Goal: Information Seeking & Learning: Understand process/instructions

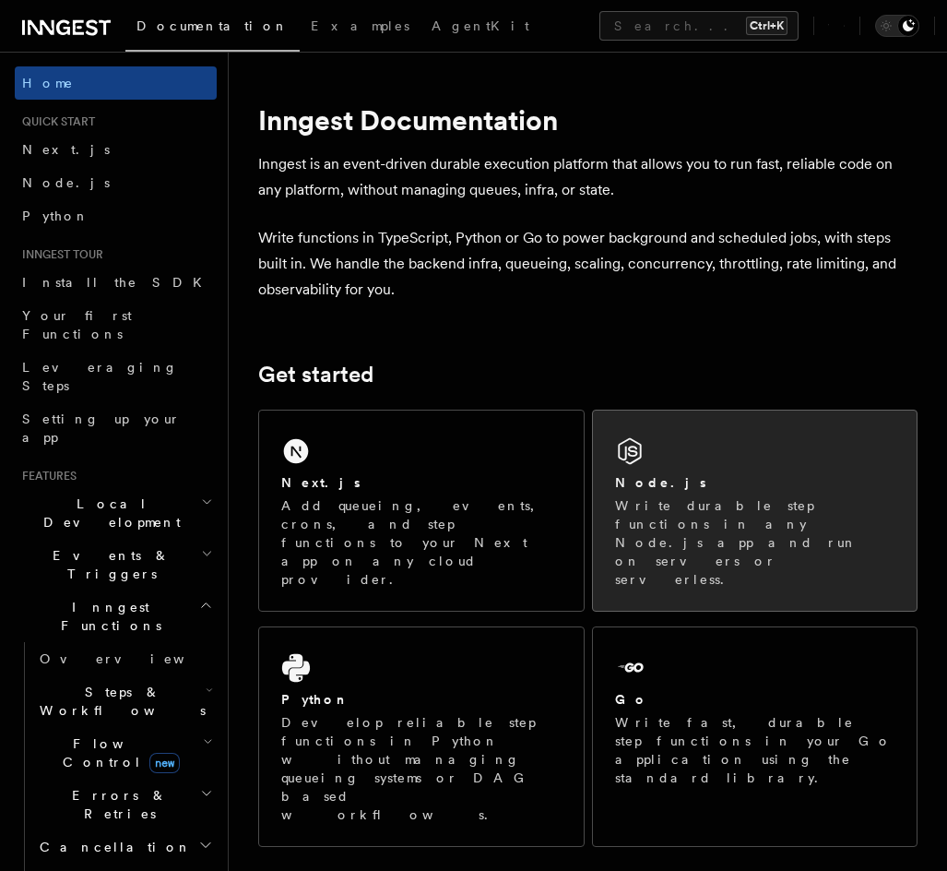
click at [693, 509] on p "Write durable step functions in any Node.js app and run on servers or serverles…" at bounding box center [755, 542] width 280 height 92
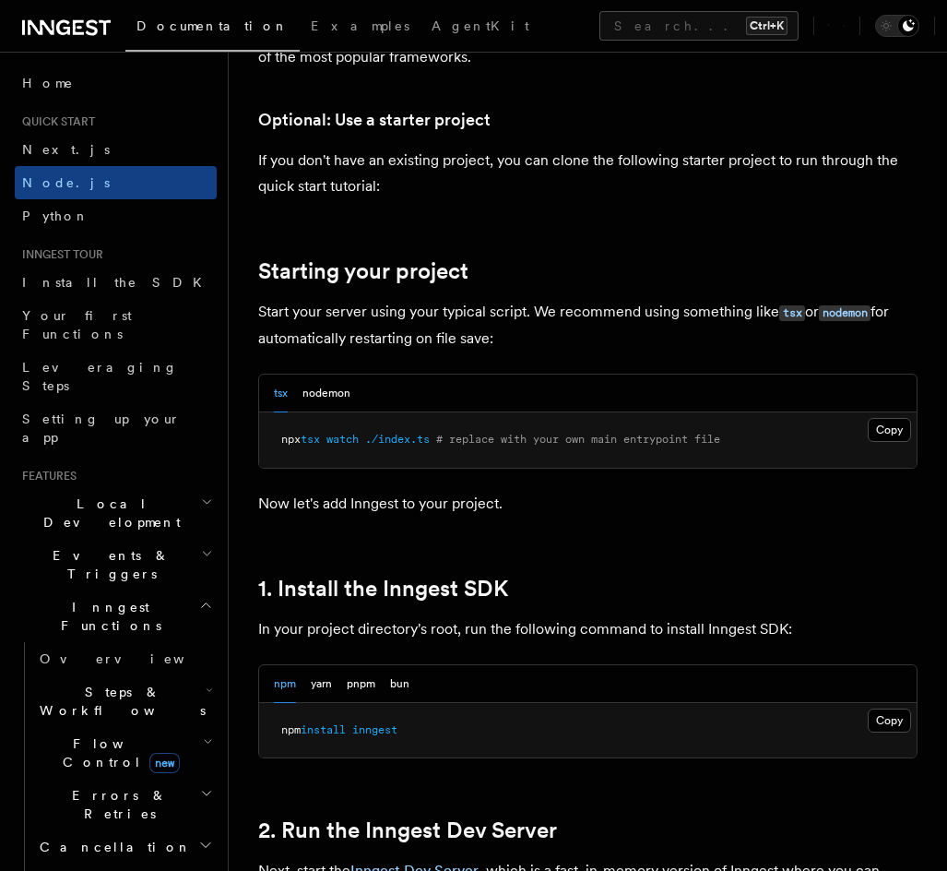
scroll to position [738, 0]
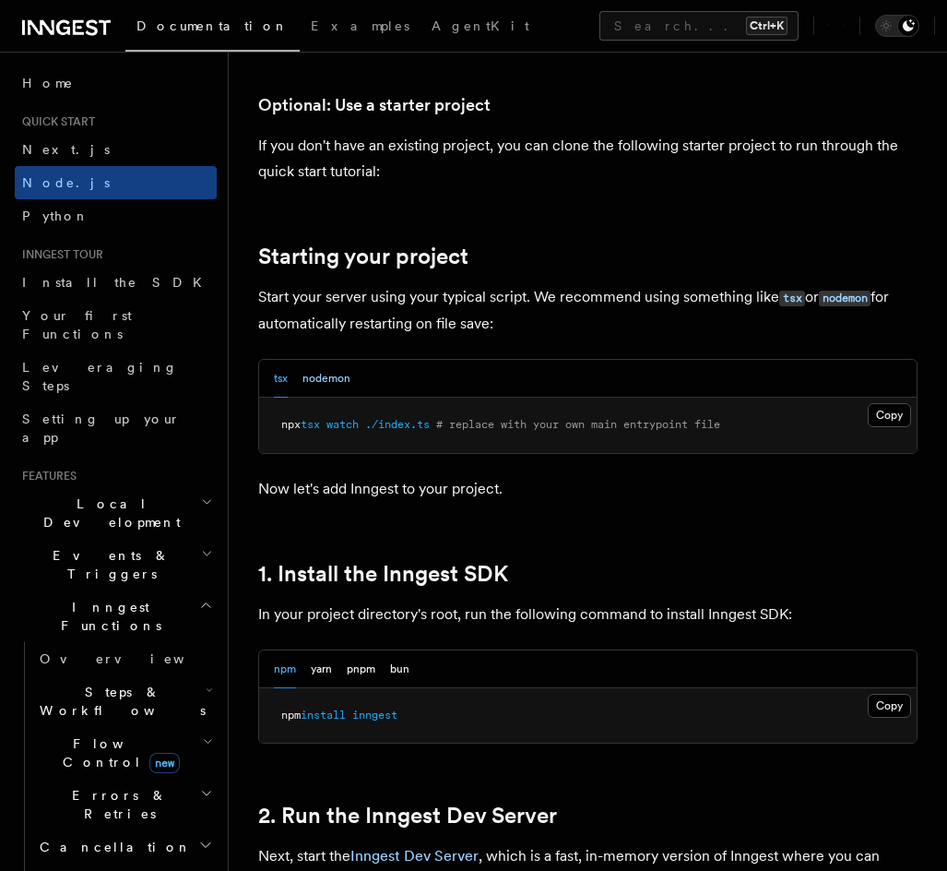
click at [328, 382] on button "nodemon" at bounding box center [326, 379] width 48 height 38
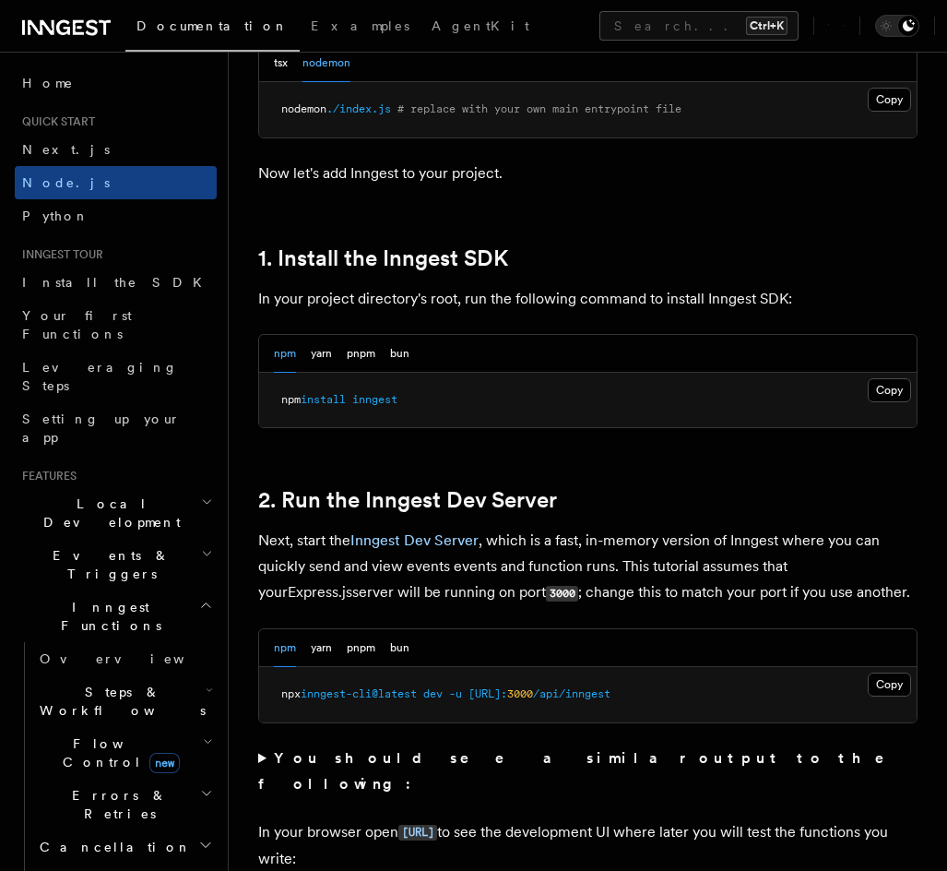
scroll to position [1107, 0]
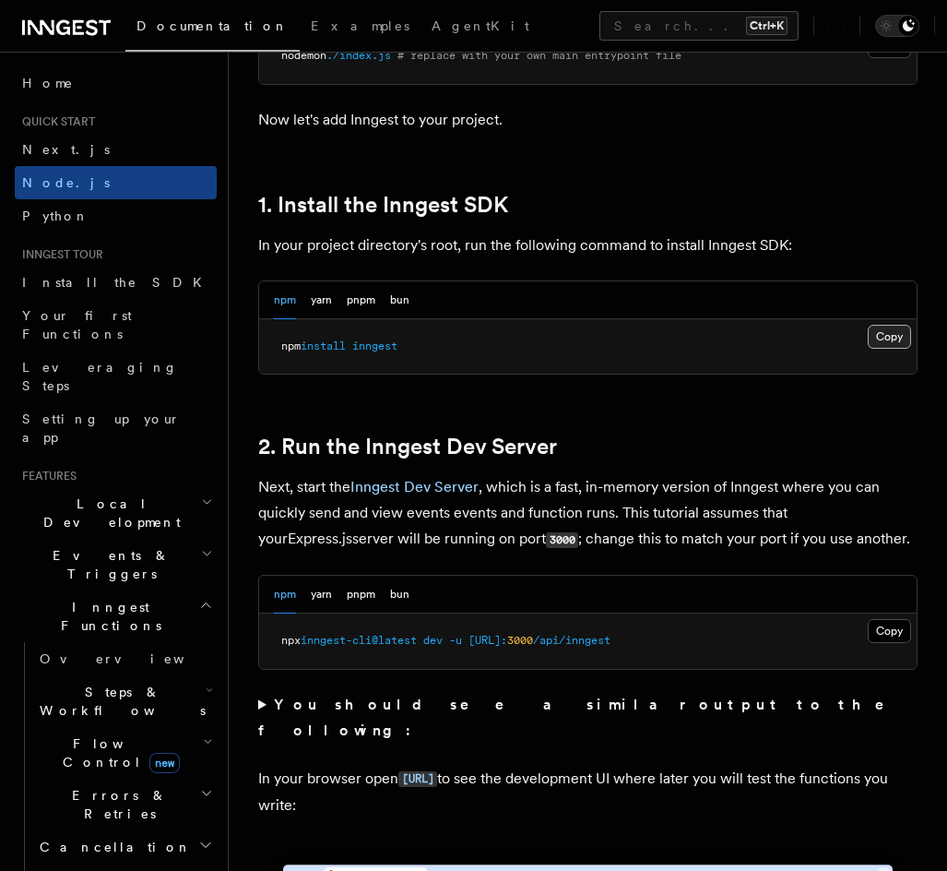
click at [901, 344] on button "Copy Copied" at bounding box center [889, 337] width 43 height 24
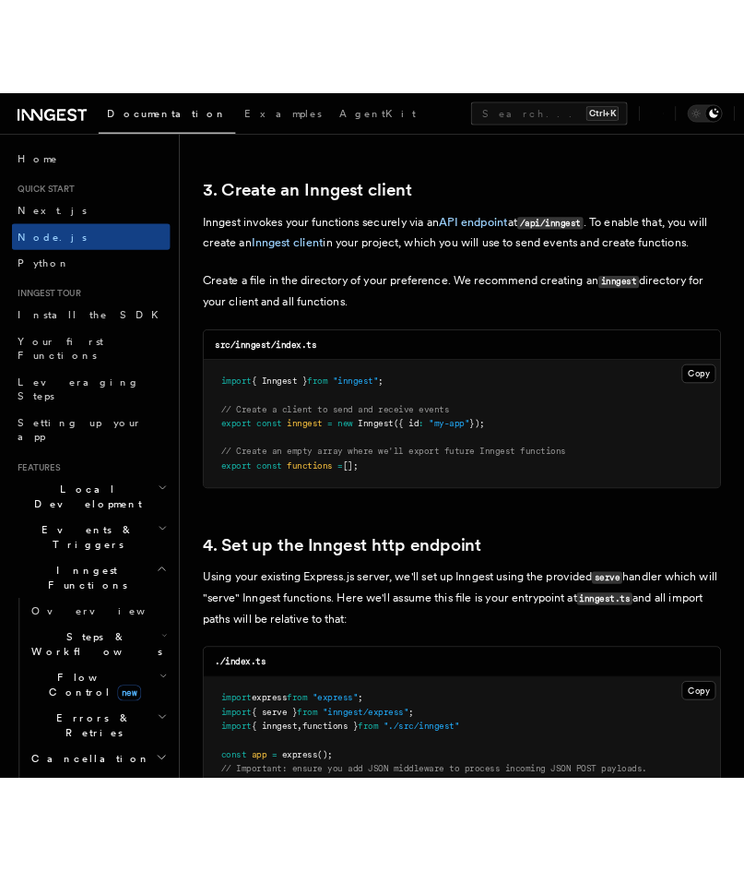
scroll to position [2306, 0]
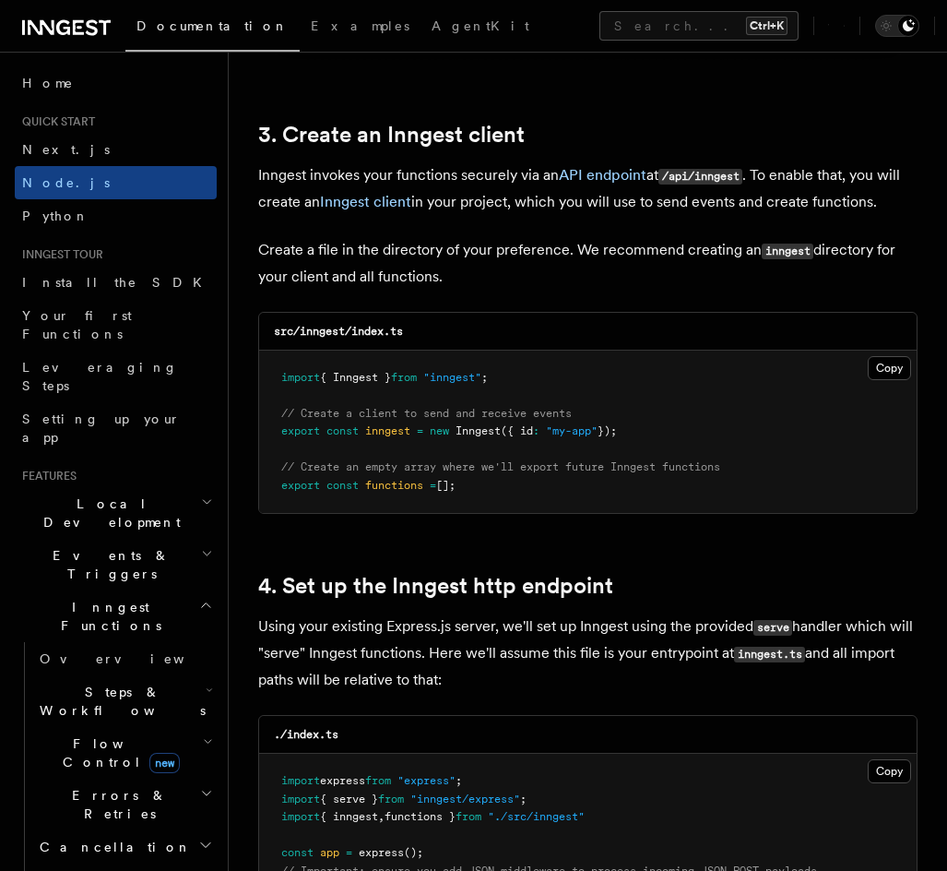
click at [560, 460] on pre "import { Inngest } from "inngest" ; // Create a client to send and receive even…" at bounding box center [588, 431] width 658 height 163
click at [881, 356] on button "Copy Copied" at bounding box center [889, 368] width 43 height 24
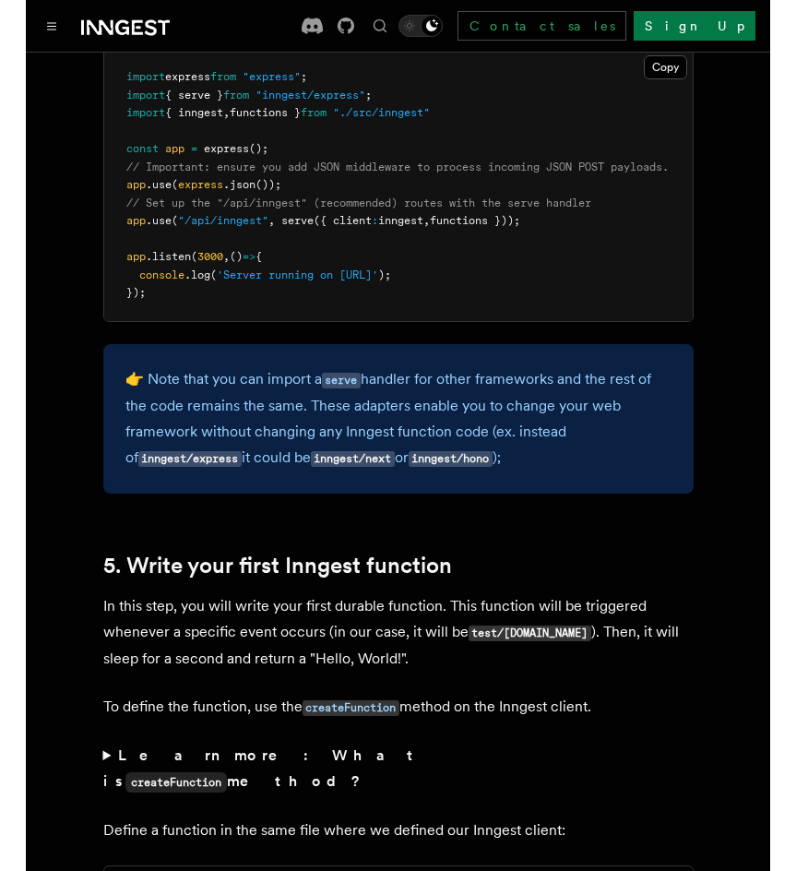
scroll to position [2859, 0]
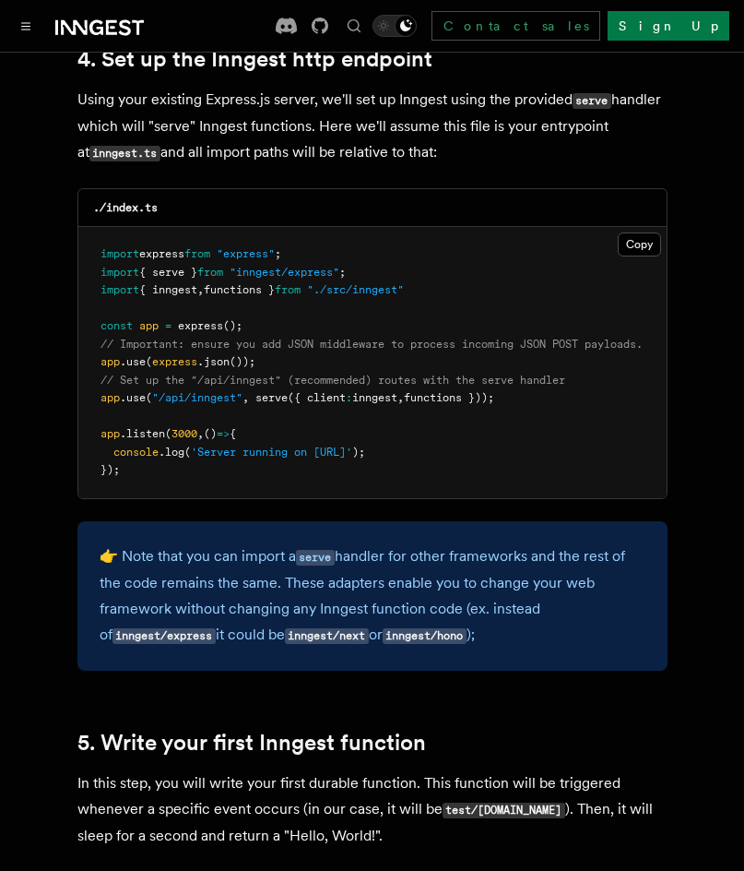
click at [392, 454] on pre "import express from "express" ; import { serve } from "inngest/express" ; impor…" at bounding box center [372, 362] width 588 height 271
drag, startPoint x: 100, startPoint y: 266, endPoint x: 534, endPoint y: 372, distance: 447.1
click at [534, 372] on pre "import express from "express" ; import { serve } from "inngest/express" ; impor…" at bounding box center [372, 362] width 588 height 271
copy code "import { inngest , functions } from "./src/inngest" const app = express (); // …"
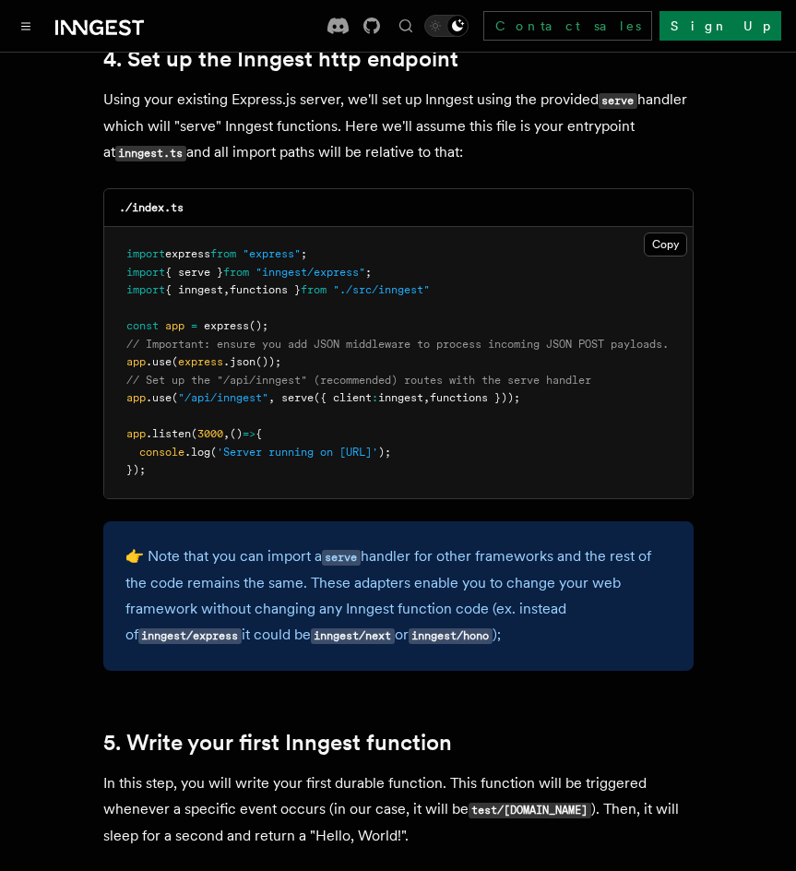
click at [367, 445] on span "'Server running on [URL]'" at bounding box center [297, 451] width 161 height 13
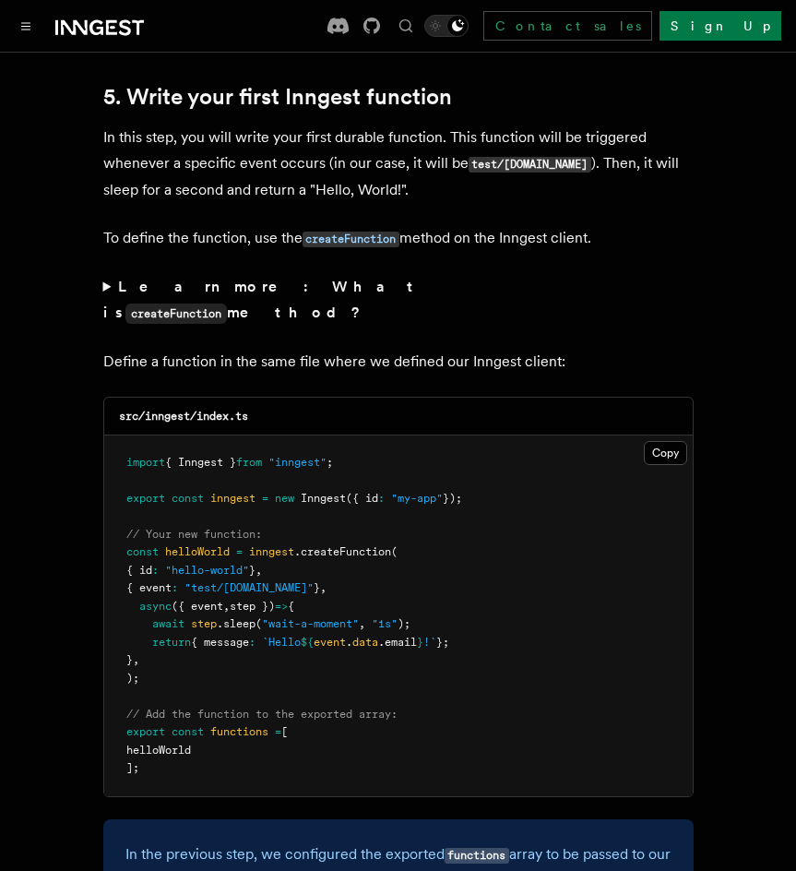
scroll to position [3597, 0]
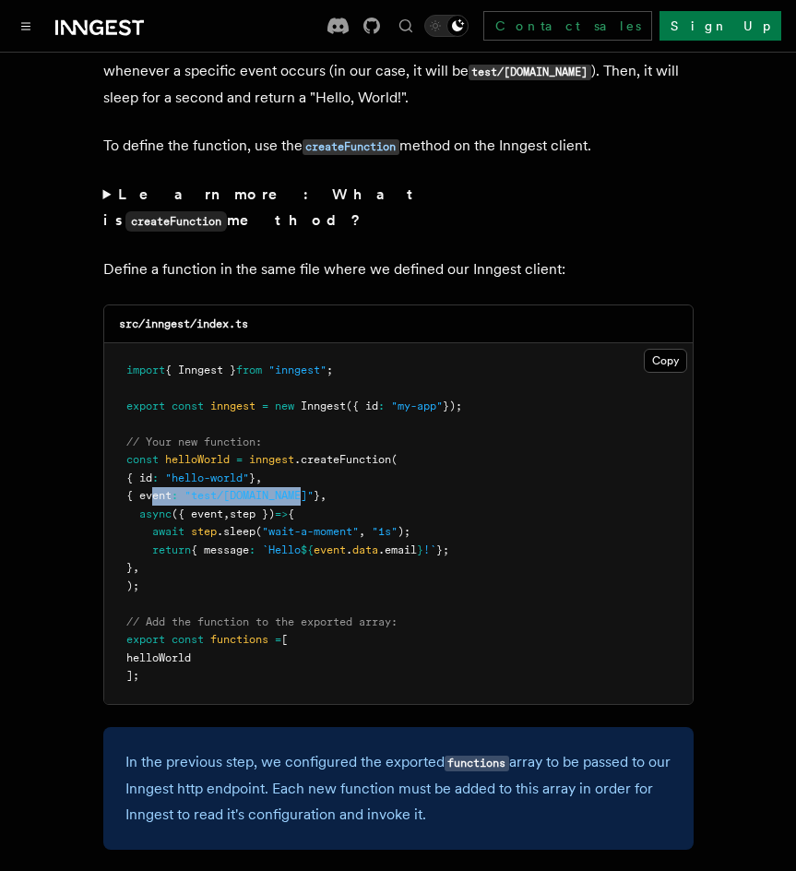
drag, startPoint x: 150, startPoint y: 462, endPoint x: 315, endPoint y: 467, distance: 165.1
click at [315, 467] on pre "import { Inngest } from "inngest" ; export const inngest = new Inngest ({ id : …" at bounding box center [398, 523] width 588 height 361
copy span "event : "test/[DOMAIN_NAME]""
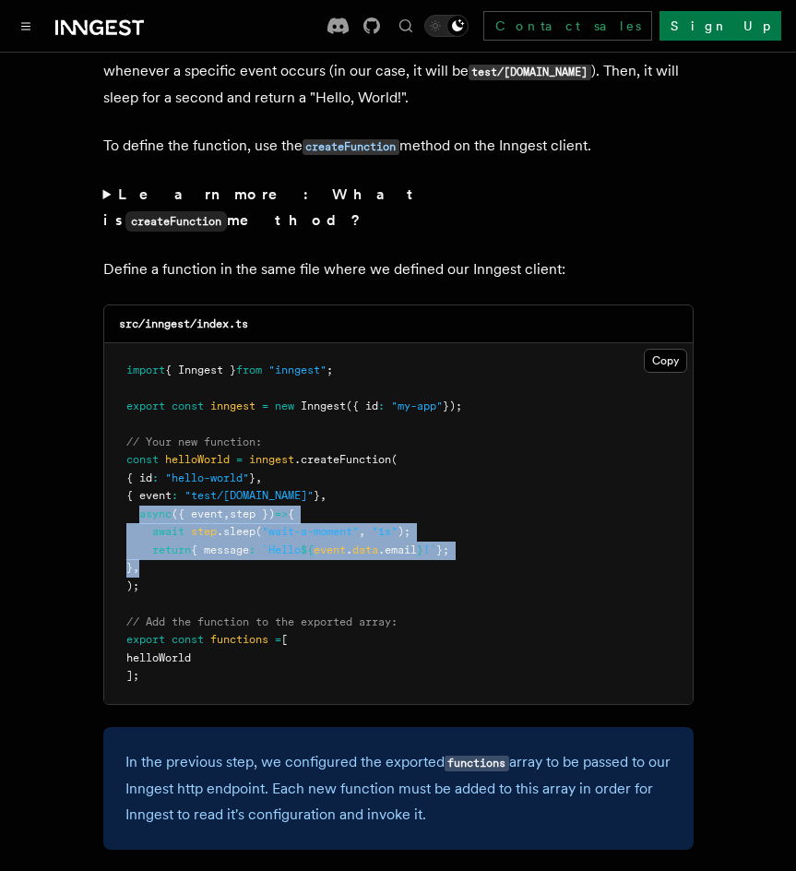
drag, startPoint x: 140, startPoint y: 482, endPoint x: 181, endPoint y: 528, distance: 61.4
click at [181, 528] on pre "import { Inngest } from "inngest" ; export const inngest = new Inngest ({ id : …" at bounding box center [398, 523] width 588 height 361
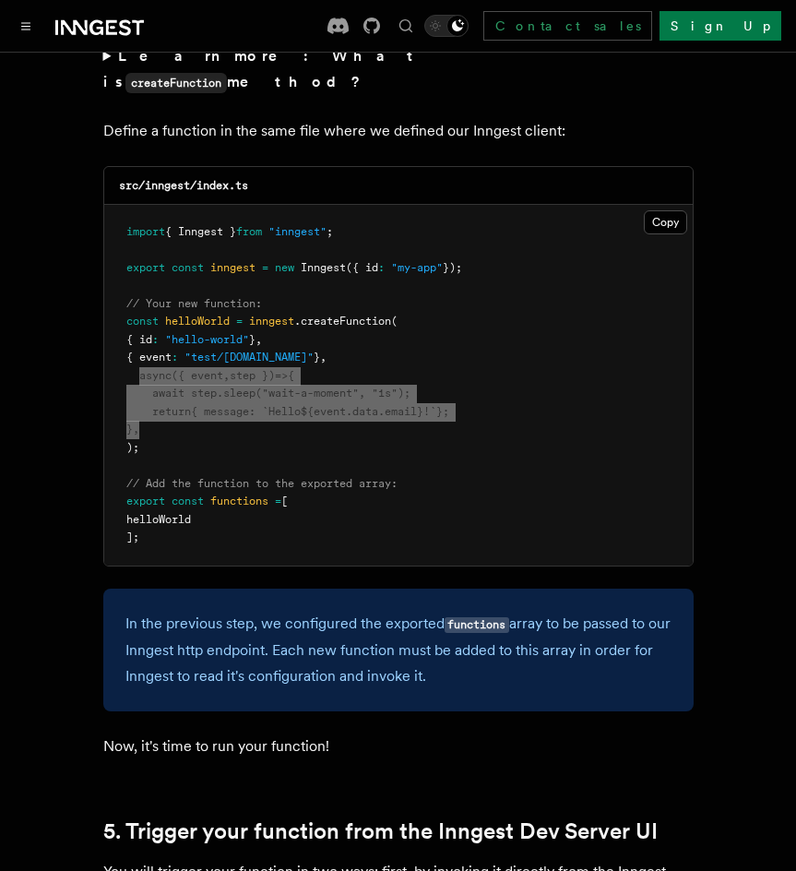
scroll to position [3965, 0]
